Goal: Information Seeking & Learning: Learn about a topic

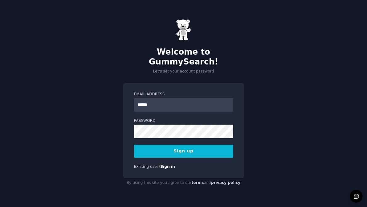
type input "**********"
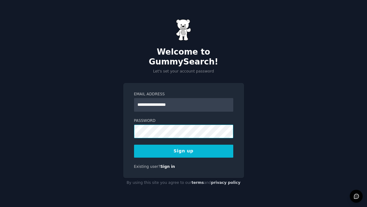
click at [134, 144] on button "Sign up" at bounding box center [183, 150] width 99 height 13
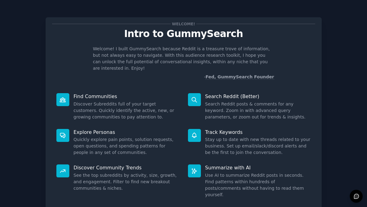
scroll to position [34, 0]
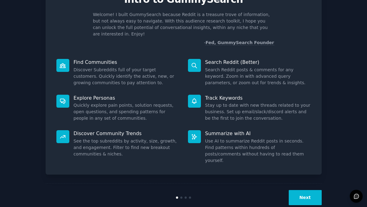
click at [306, 190] on button "Next" at bounding box center [305, 197] width 33 height 15
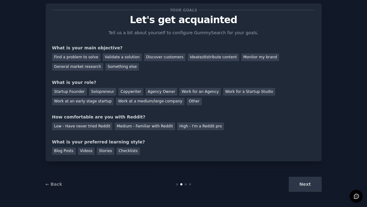
click at [306, 181] on div "Next" at bounding box center [275, 183] width 92 height 15
click at [91, 57] on div "Find a problem to solve" at bounding box center [76, 57] width 48 height 8
click at [116, 58] on div "Validate a solution" at bounding box center [122, 57] width 39 height 8
click at [148, 58] on div "Discover customers" at bounding box center [165, 57] width 42 height 8
click at [76, 93] on div "Startup Founder" at bounding box center [69, 92] width 35 height 8
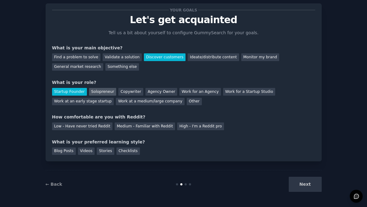
click at [95, 92] on div "Solopreneur" at bounding box center [102, 92] width 27 height 8
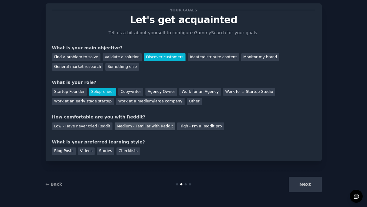
click at [124, 127] on div "Medium - Familiar with Reddit" at bounding box center [145, 126] width 60 height 8
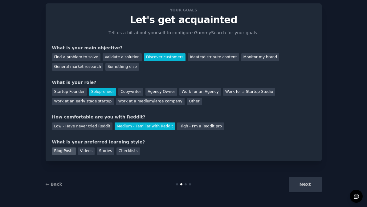
click at [71, 152] on div "Blog Posts" at bounding box center [64, 151] width 24 height 8
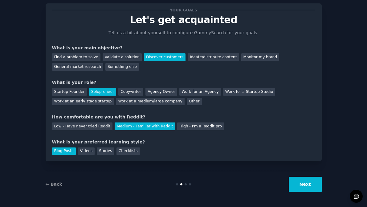
click at [312, 186] on button "Next" at bounding box center [305, 183] width 33 height 15
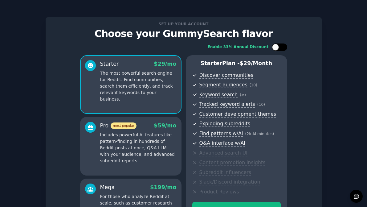
click at [276, 47] on div at bounding box center [275, 47] width 7 height 7
click at [276, 47] on icon at bounding box center [275, 47] width 3 height 3
click at [276, 47] on div at bounding box center [275, 47] width 7 height 7
click at [276, 47] on icon at bounding box center [275, 47] width 3 height 3
click at [276, 47] on div at bounding box center [275, 47] width 7 height 7
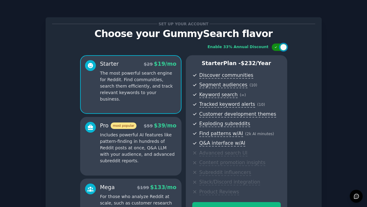
click at [276, 47] on icon at bounding box center [275, 47] width 3 height 3
checkbox input "false"
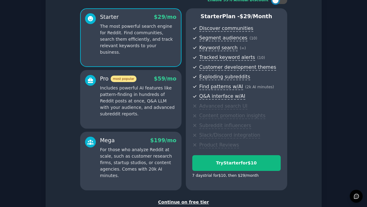
scroll to position [89, 0]
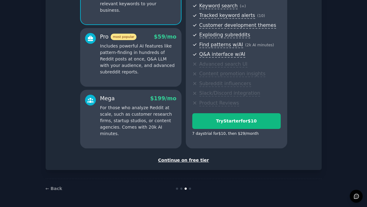
click at [199, 159] on div "Continue on free tier" at bounding box center [183, 160] width 263 height 6
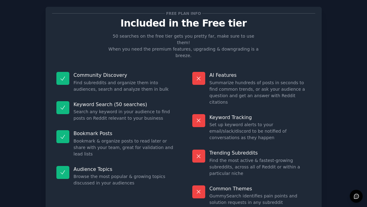
scroll to position [20, 0]
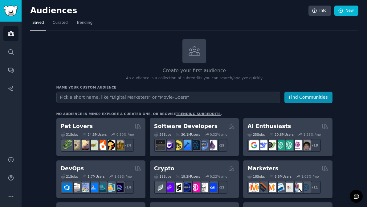
click at [152, 97] on input "text" at bounding box center [168, 96] width 224 height 11
click at [321, 95] on button "Find Communities" at bounding box center [308, 96] width 48 height 11
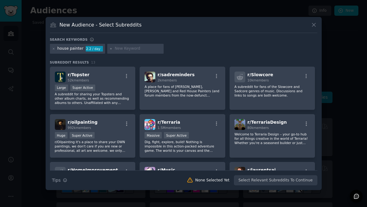
click at [311, 24] on icon at bounding box center [313, 25] width 6 height 6
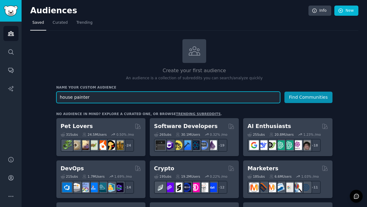
drag, startPoint x: 154, startPoint y: 98, endPoint x: 49, endPoint y: 101, distance: 104.5
drag, startPoint x: 98, startPoint y: 102, endPoint x: 26, endPoint y: 83, distance: 74.1
type input "p"
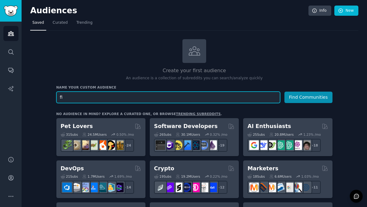
type input "f"
type input "paint house"
click at [284, 91] on button "Find Communities" at bounding box center [308, 96] width 48 height 11
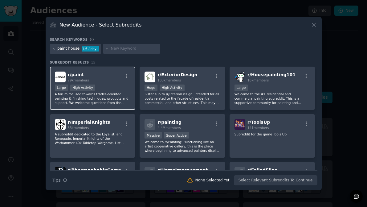
click at [120, 87] on div "Large High Activity" at bounding box center [93, 88] width 76 height 8
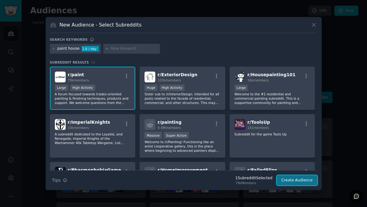
click at [295, 181] on button "Create Audience" at bounding box center [297, 180] width 41 height 10
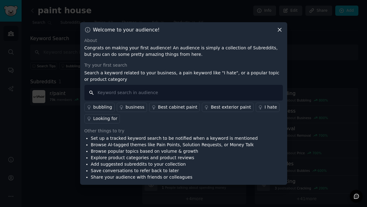
click at [196, 94] on input "text" at bounding box center [183, 93] width 198 height 16
type input "e"
type input "low voc"
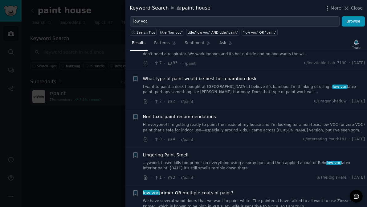
scroll to position [218, 0]
click at [200, 123] on link "Hi everyone! I’m getting ready to paint the inside of my house and I’m looking …" at bounding box center [254, 127] width 222 height 11
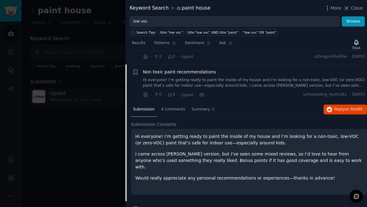
scroll to position [276, 0]
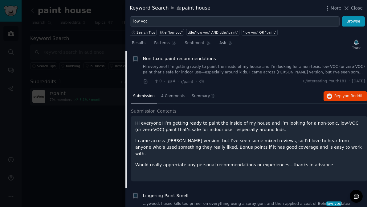
click at [201, 142] on p "I came across [PERSON_NAME] version, but I’ve seen some mixed reviews, so I’d l…" at bounding box center [248, 146] width 227 height 19
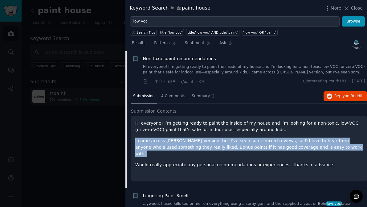
click at [201, 142] on p "I came across [PERSON_NAME] version, but I’ve seen some mixed reviews, so I’d l…" at bounding box center [248, 146] width 227 height 19
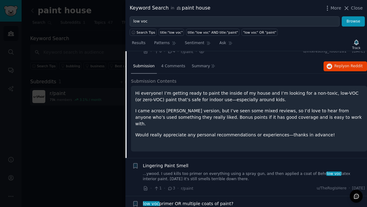
scroll to position [341, 0]
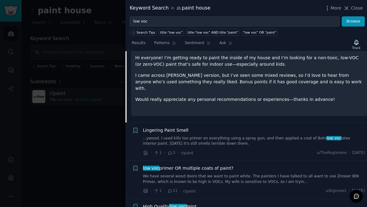
click at [214, 139] on link "...ywood. I used kills too primer on everything using a spray gun, and then app…" at bounding box center [254, 140] width 222 height 11
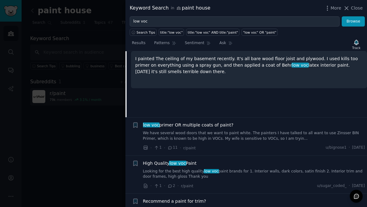
scroll to position [469, 0]
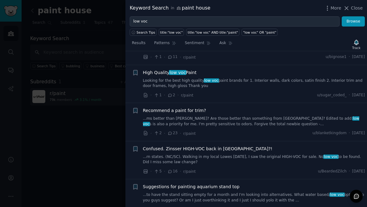
click at [210, 84] on link "Looking for the best high quality low voc paint brands for 1. Interior walls, d…" at bounding box center [254, 83] width 222 height 11
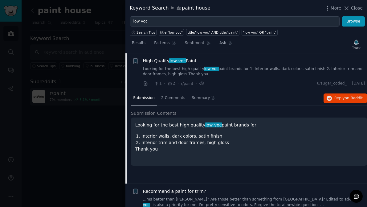
scroll to position [390, 0]
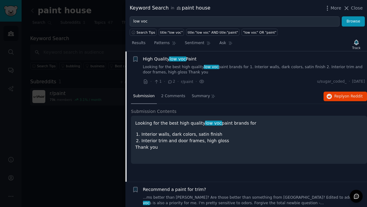
click at [195, 139] on li "Interior trim and door frames, high gloss" at bounding box center [251, 140] width 221 height 6
click at [196, 148] on p "Thank you" at bounding box center [248, 147] width 227 height 6
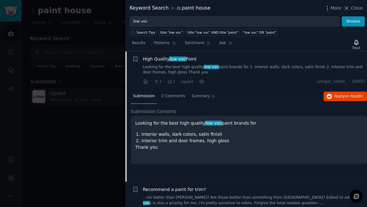
click at [196, 148] on p "Thank you" at bounding box center [248, 147] width 227 height 6
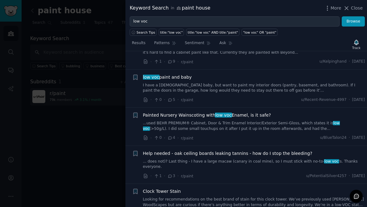
scroll to position [705, 0]
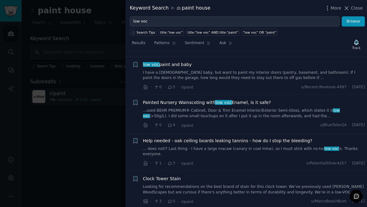
click at [189, 75] on link "I have a [DEMOGRAPHIC_DATA] baby, but want to paint my interior doors (pantry, …" at bounding box center [254, 75] width 222 height 11
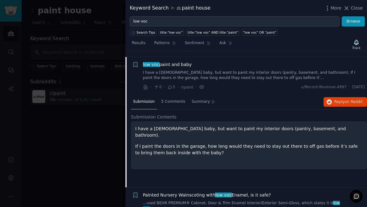
scroll to position [618, 0]
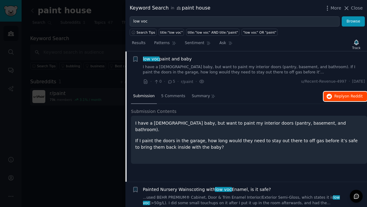
click at [338, 92] on button "Reply on Reddit" at bounding box center [344, 96] width 43 height 10
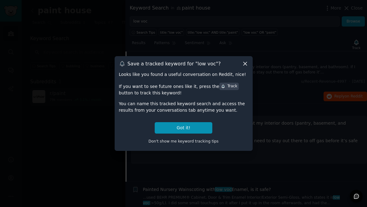
click at [245, 65] on icon at bounding box center [245, 63] width 6 height 6
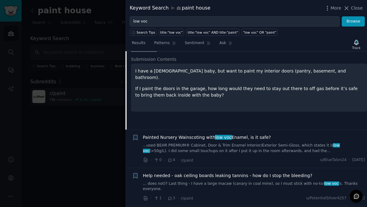
scroll to position [670, 0]
click at [199, 145] on link "...used BEHR PREMIUM® Cabinet, Door & Trim Enamel Interior/Exterior Semi-Gloss,…" at bounding box center [254, 147] width 222 height 11
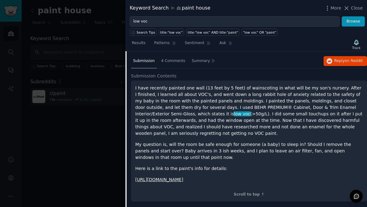
scroll to position [694, 0]
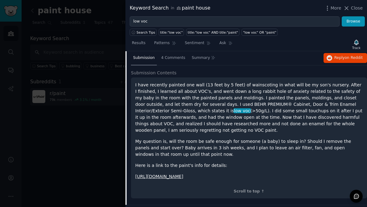
click at [183, 178] on link "[URL][DOMAIN_NAME]" at bounding box center [159, 176] width 48 height 5
click at [287, 102] on p "I have recently painted one wall (13 feet by 5 feet) of wainscoting in what wil…" at bounding box center [248, 108] width 227 height 52
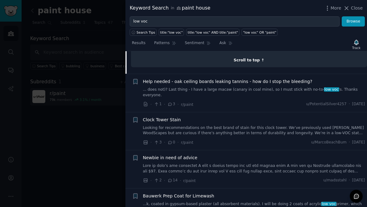
scroll to position [828, 0]
